Goal: Navigation & Orientation: Find specific page/section

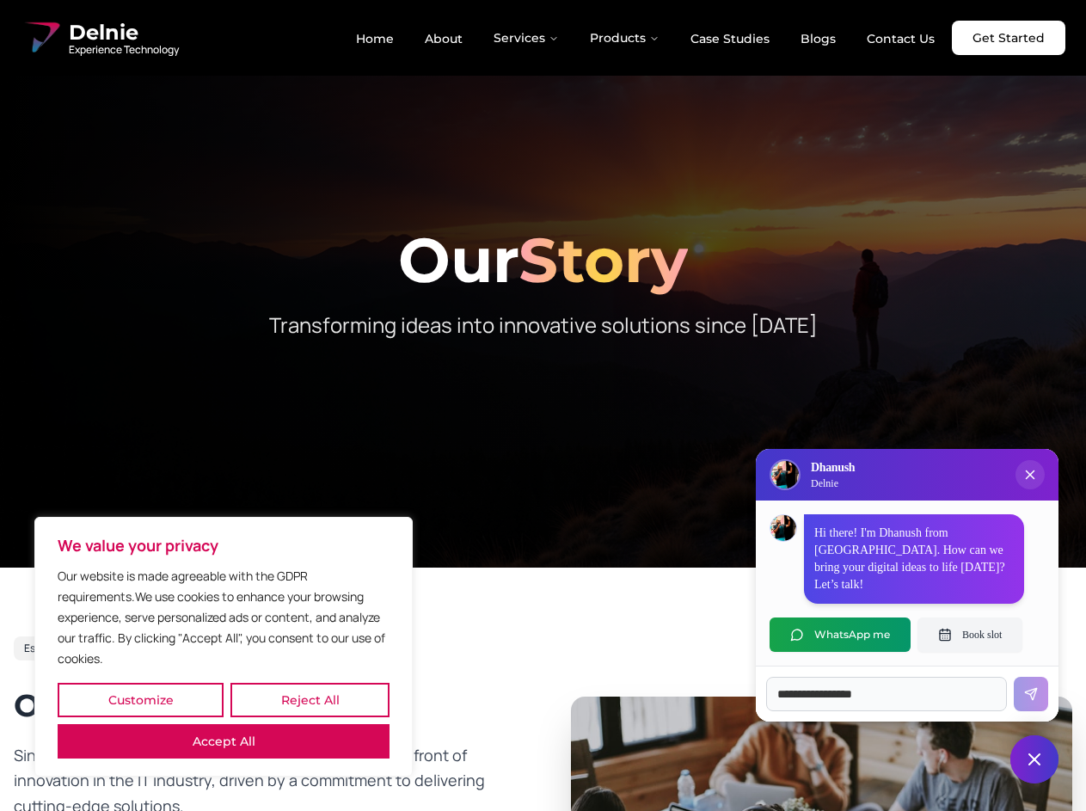
click at [140, 700] on button "Customize" at bounding box center [141, 700] width 166 height 34
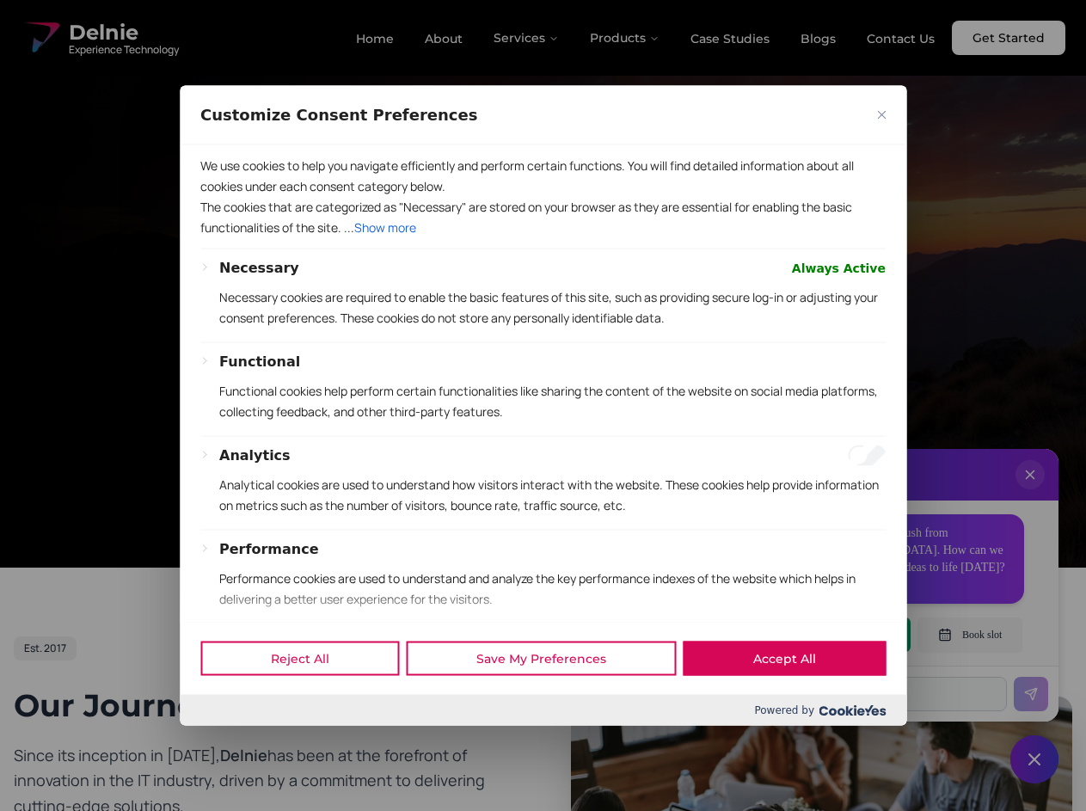
click at [224, 741] on div at bounding box center [543, 405] width 1086 height 811
click at [543, 405] on p "Functional cookies help perform certain functionalities like sharing the conten…" at bounding box center [552, 400] width 667 height 41
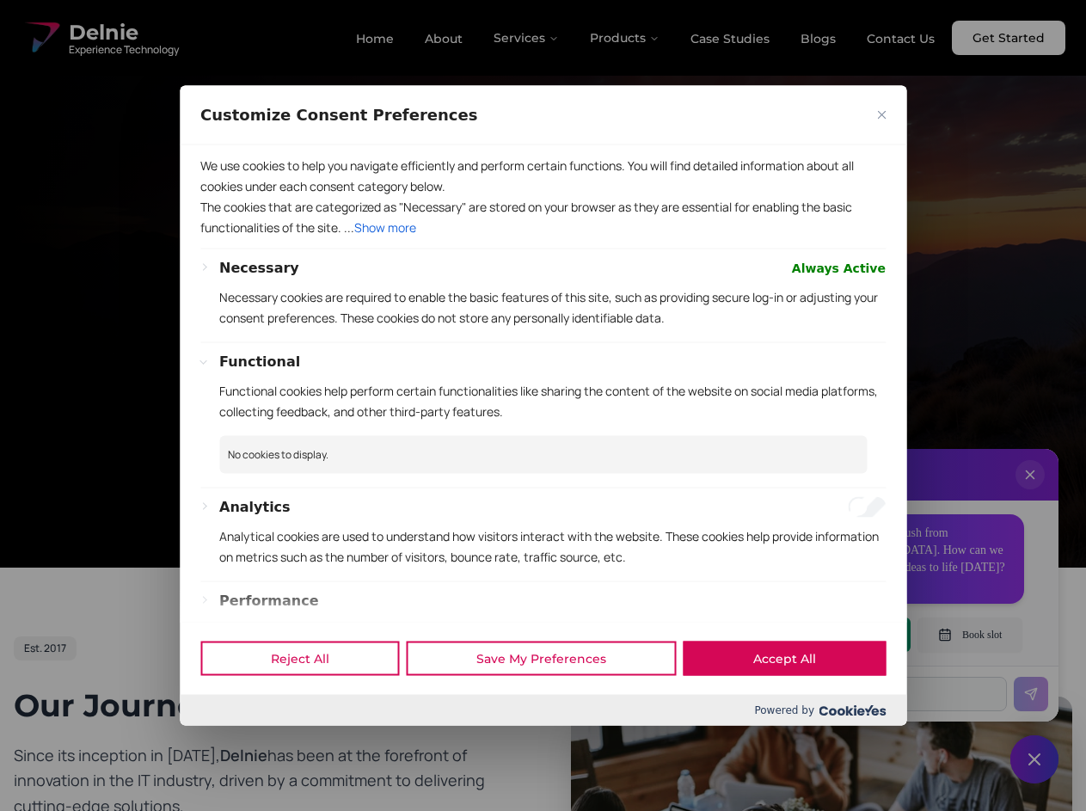
click at [527, 38] on div at bounding box center [543, 405] width 1086 height 811
click at [625, 38] on div at bounding box center [543, 405] width 1086 height 811
click at [1030, 492] on div at bounding box center [543, 405] width 1086 height 811
click at [840, 635] on div "Reject All Save My Preferences Accept All" at bounding box center [543, 658] width 727 height 73
click at [970, 635] on div at bounding box center [543, 405] width 1086 height 811
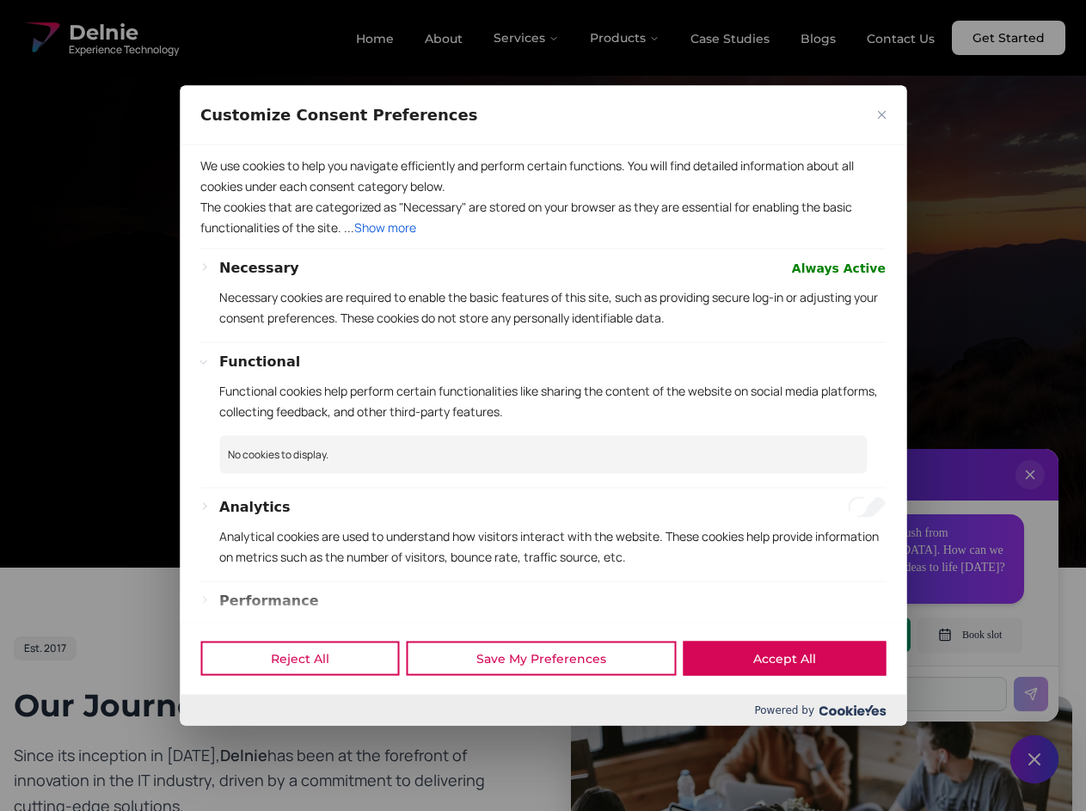
click at [1035, 759] on div at bounding box center [543, 405] width 1086 height 811
